Goal: Information Seeking & Learning: Learn about a topic

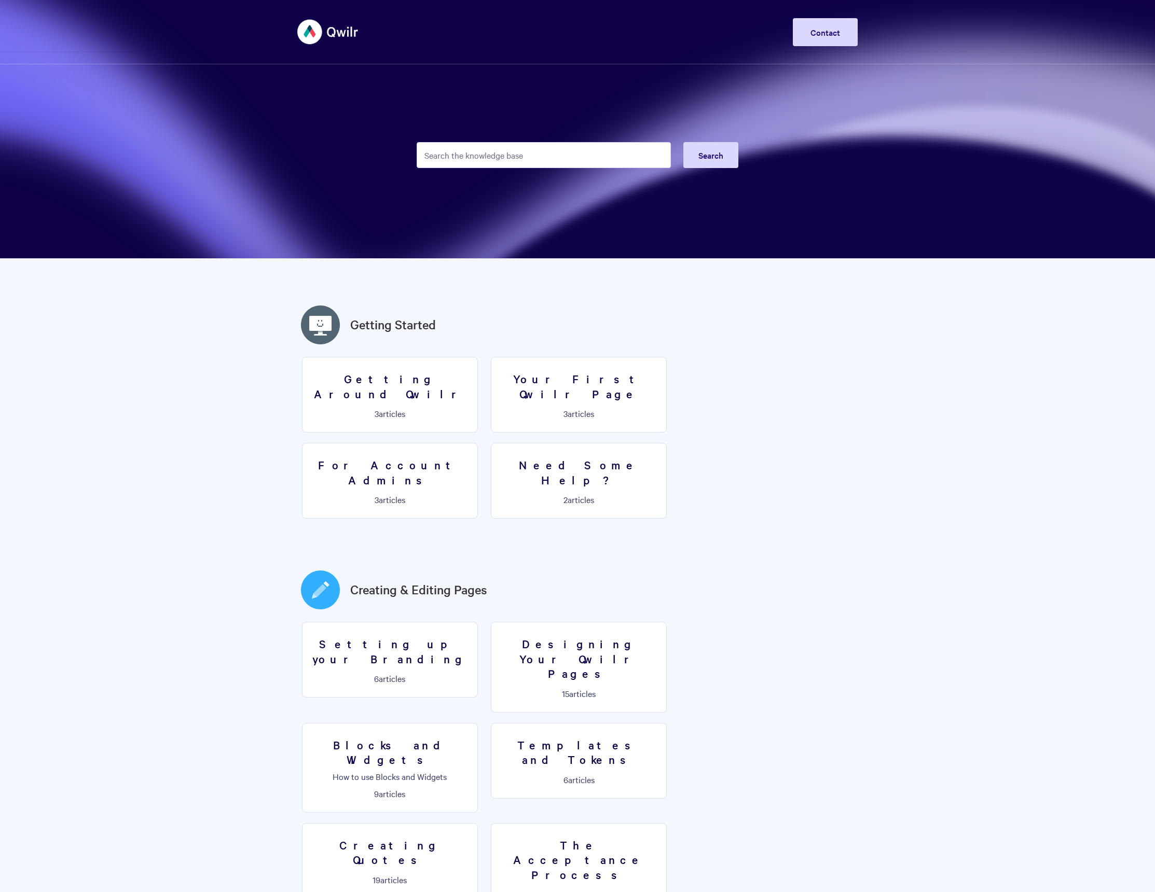
click at [488, 160] on input "Search the knowledge base" at bounding box center [544, 155] width 254 height 26
type input "pay"
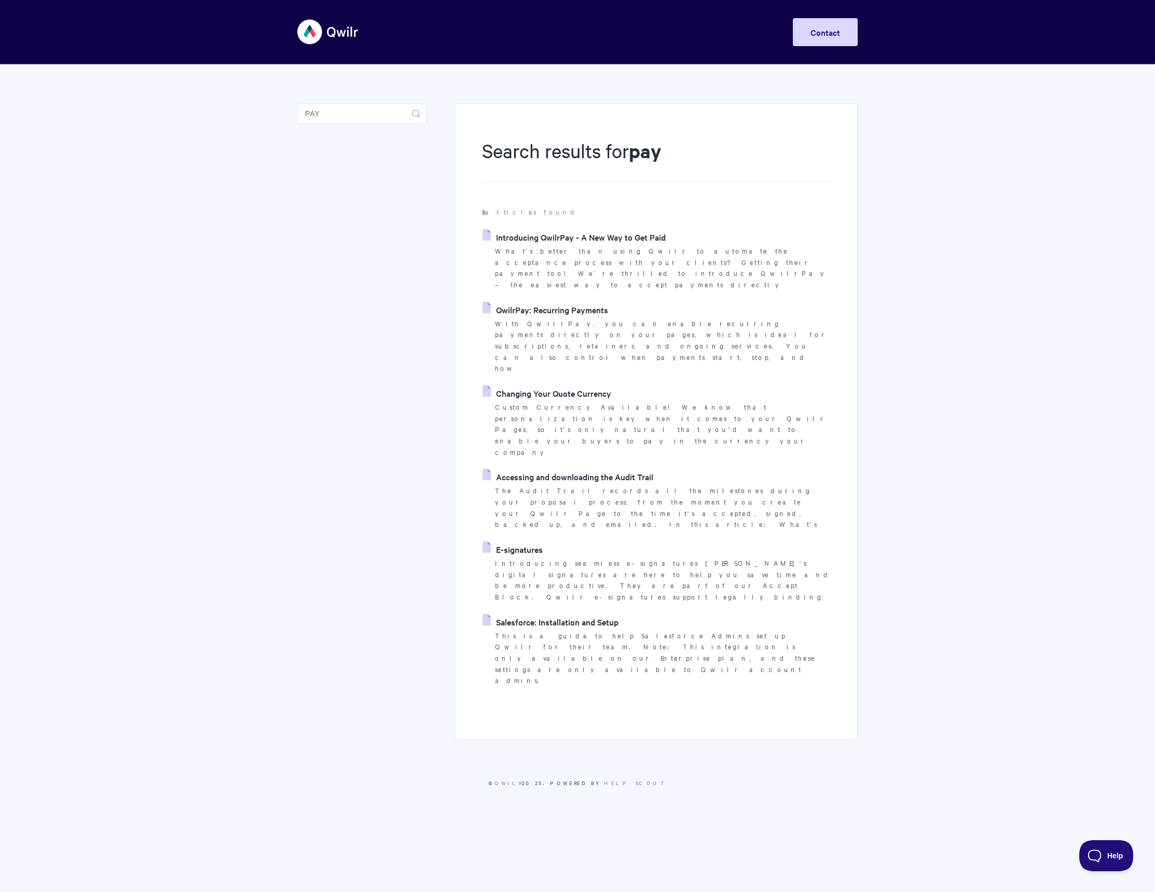
click at [560, 236] on link "Introducing QwilrPay - A New Way to Get Paid" at bounding box center [573, 237] width 183 height 16
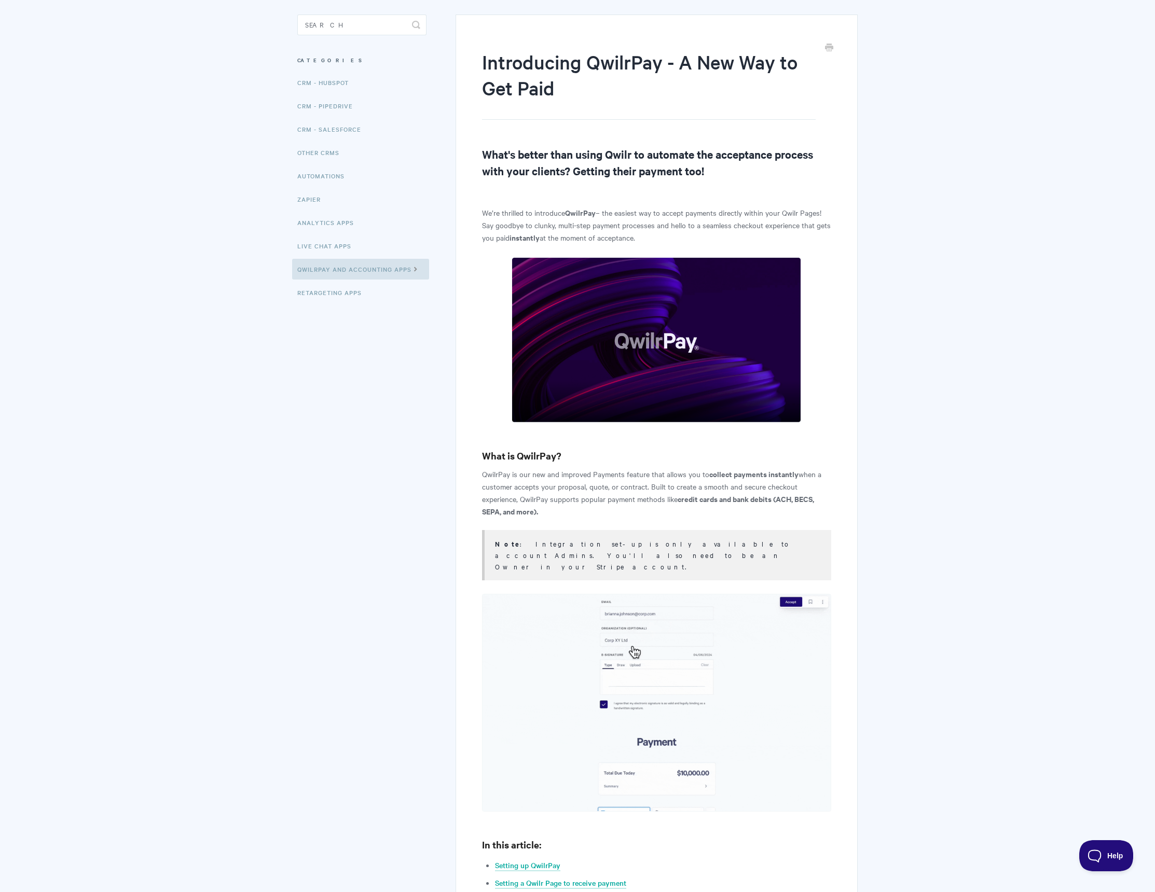
scroll to position [91, 0]
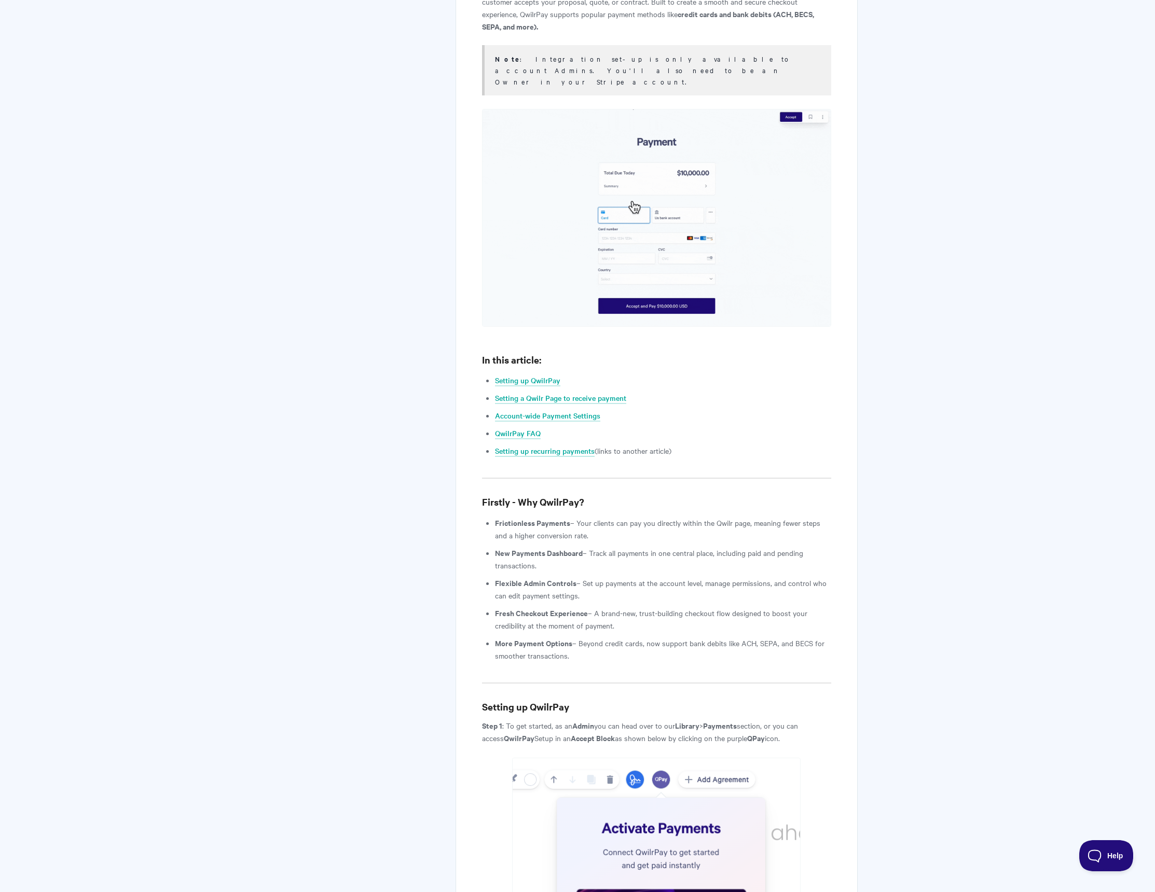
scroll to position [616, 0]
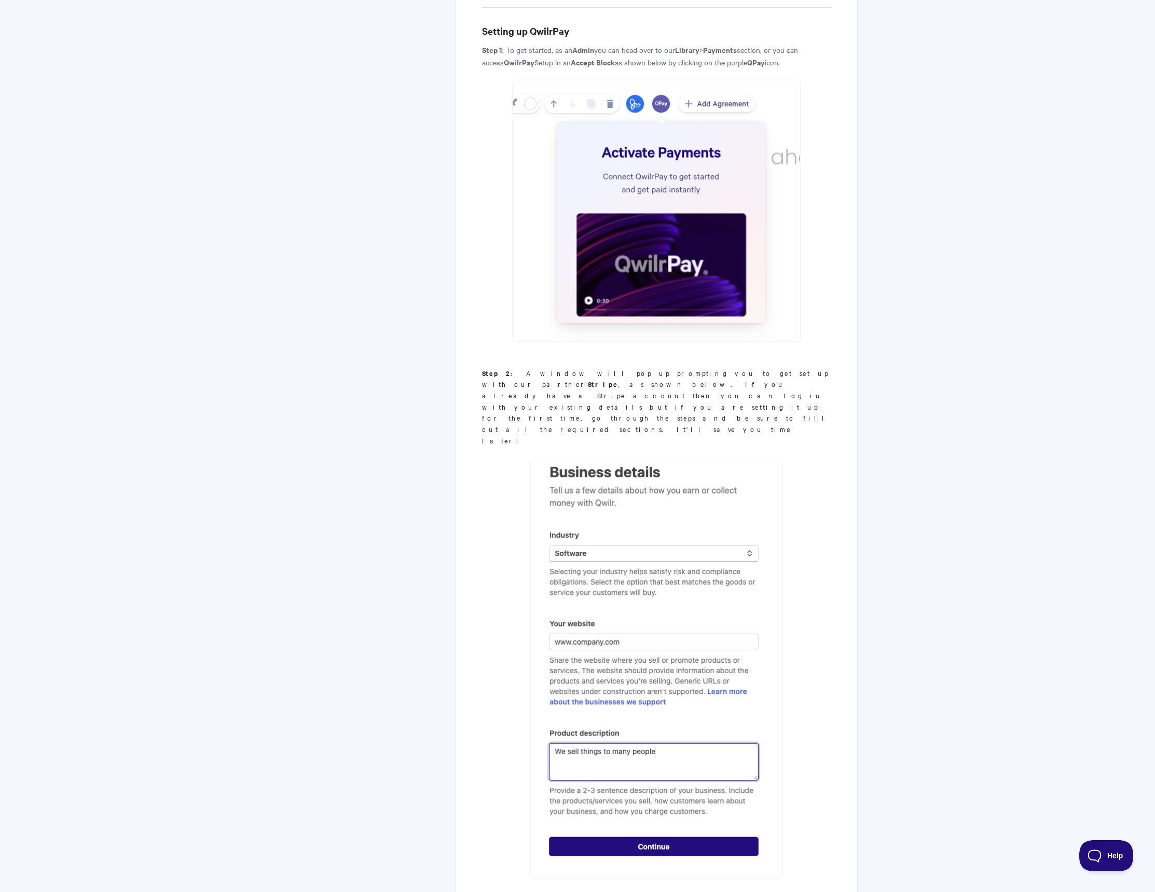
click at [618, 379] on b "Stripe" at bounding box center [603, 384] width 30 height 10
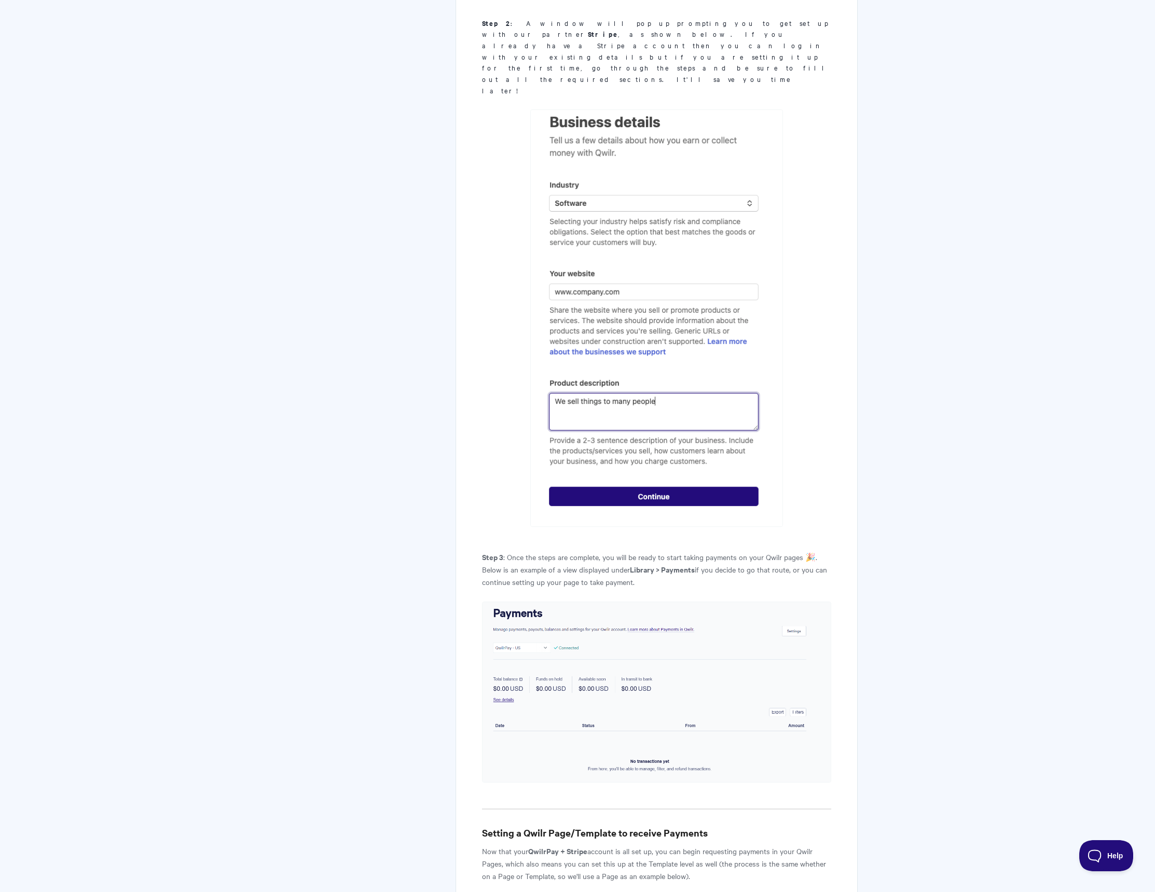
scroll to position [1897, 0]
